Goal: Task Accomplishment & Management: Manage account settings

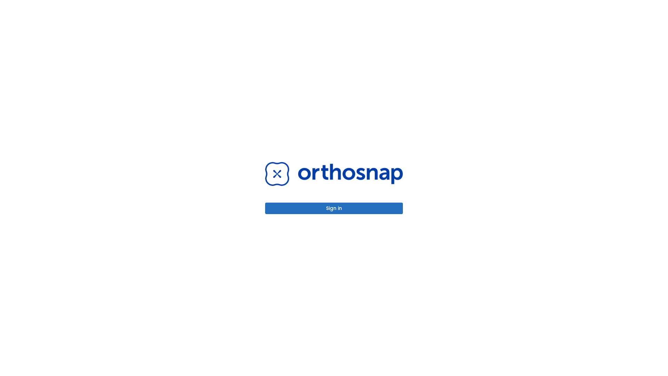
click at [334, 208] on button "Sign in" at bounding box center [334, 208] width 138 height 11
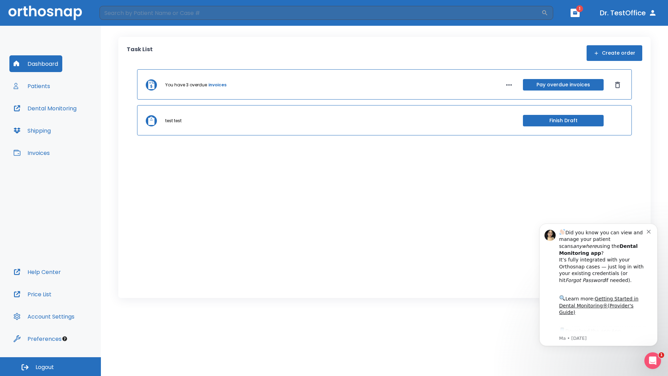
click at [50, 366] on span "Logout" at bounding box center [44, 367] width 18 height 8
